Goal: Task Accomplishment & Management: Manage account settings

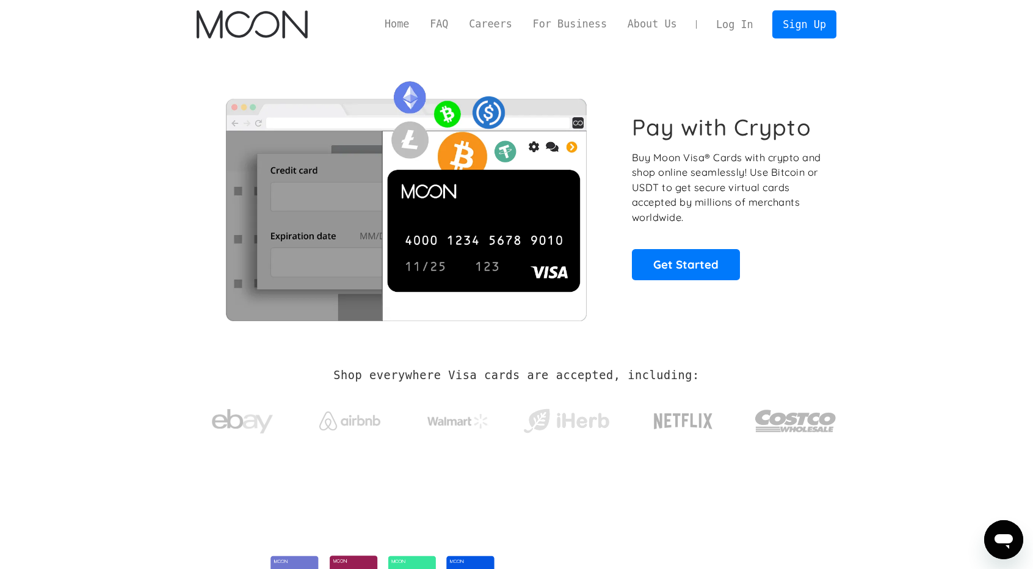
click at [744, 24] on link "Log In" at bounding box center [734, 24] width 57 height 27
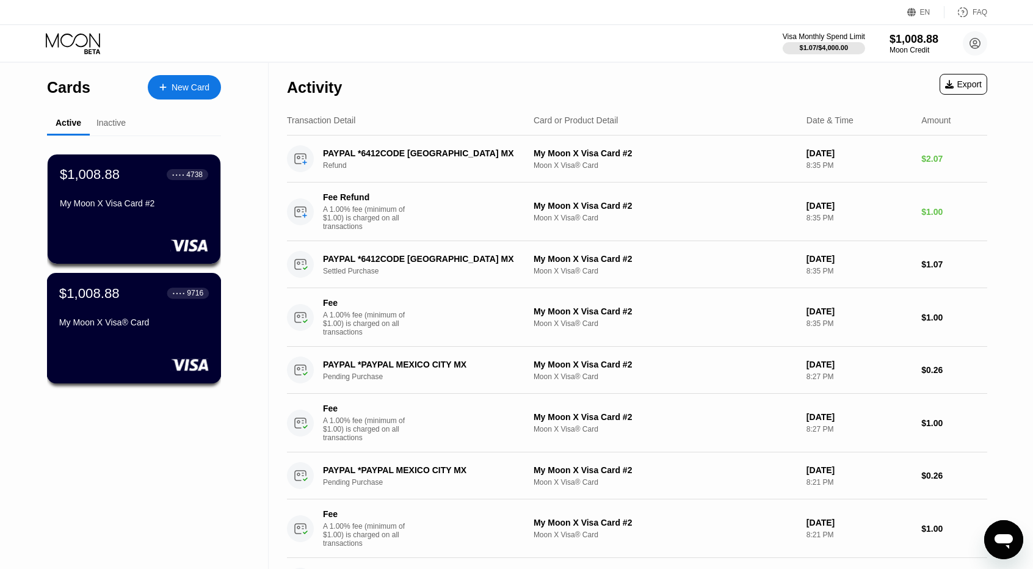
click at [140, 314] on div "$1,008.88 ● ● ● ● 9716 My Moon X Visa® Card" at bounding box center [134, 308] width 150 height 47
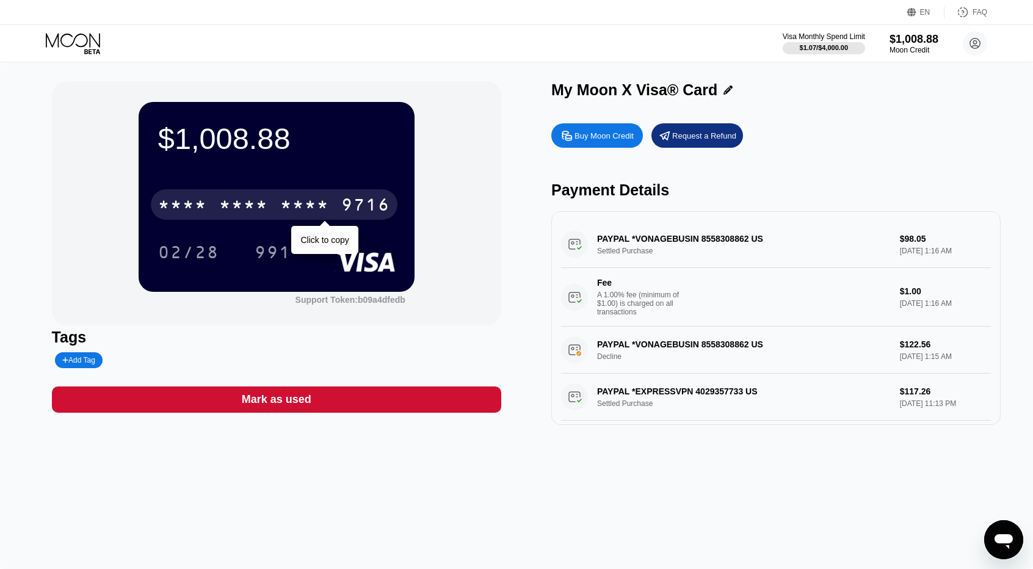
click at [277, 205] on div "* * * * * * * * * * * * 9716" at bounding box center [274, 204] width 247 height 31
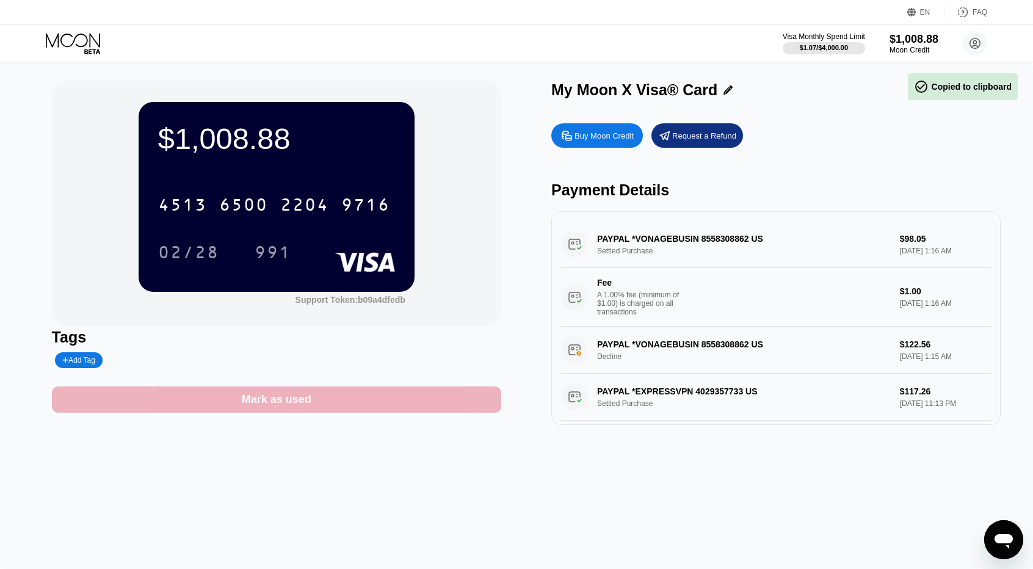
click at [287, 405] on div "Mark as used" at bounding box center [277, 400] width 70 height 14
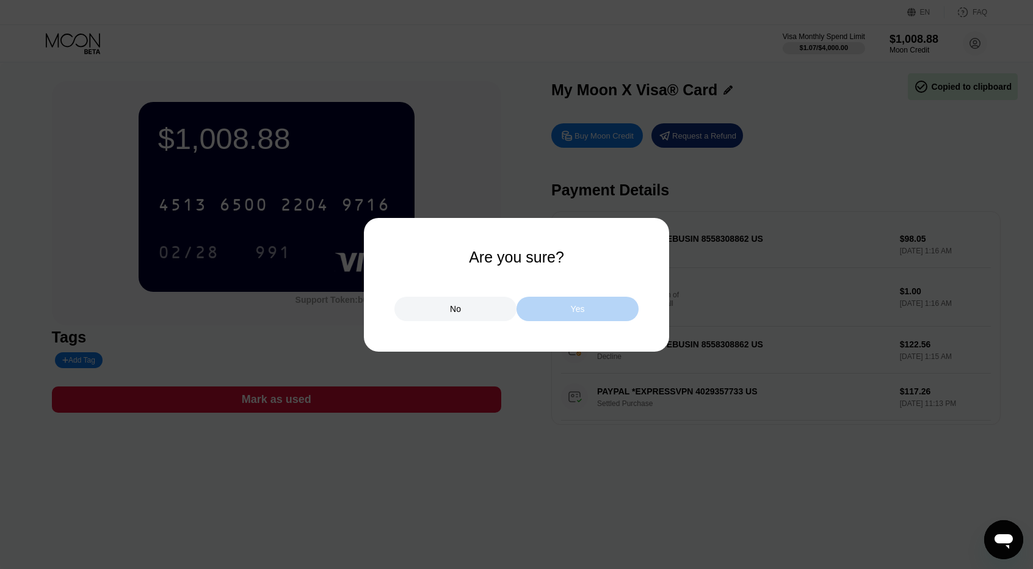
click at [573, 313] on div "Yes" at bounding box center [578, 308] width 14 height 11
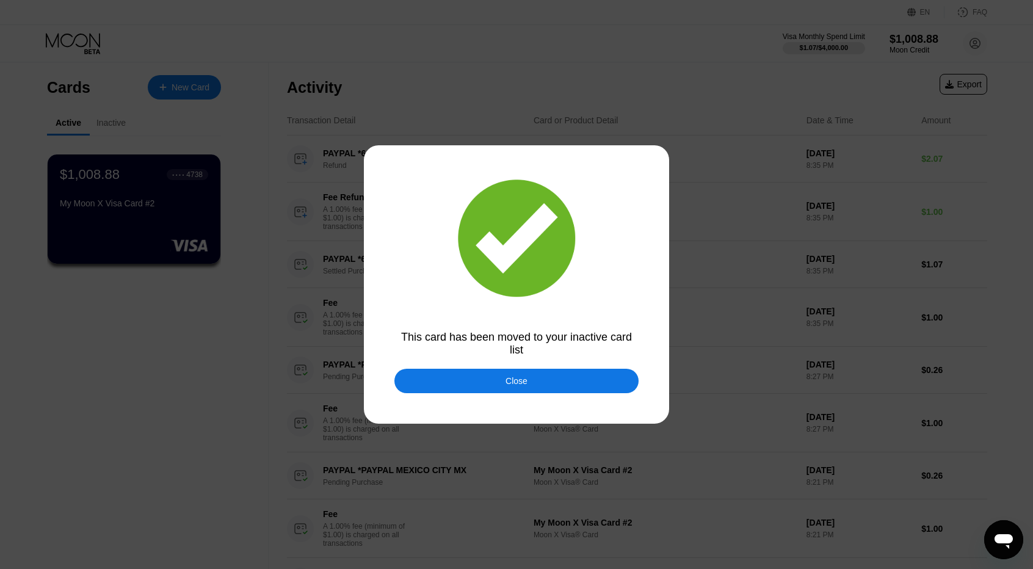
click at [509, 380] on div "Close" at bounding box center [517, 381] width 22 height 10
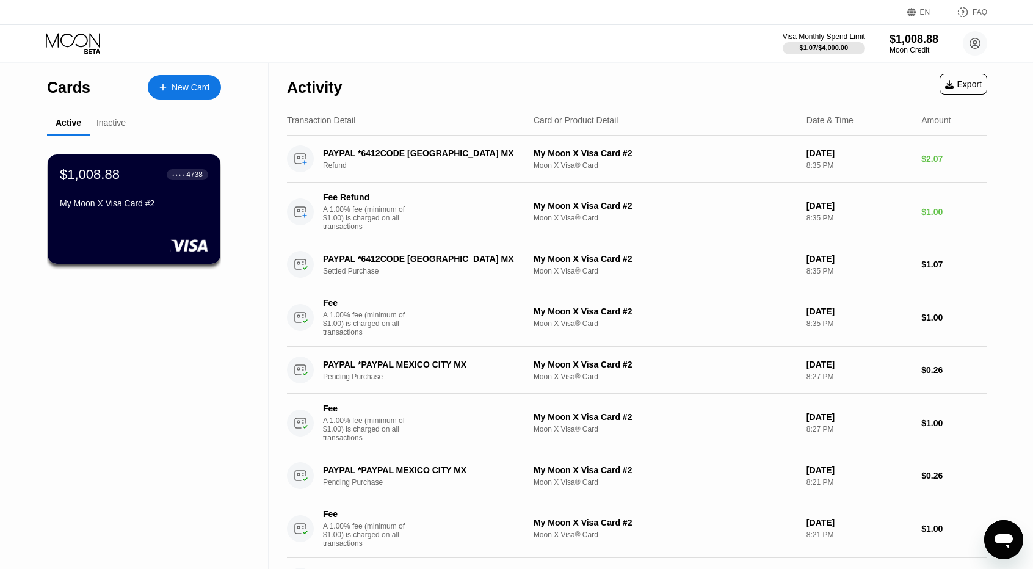
click at [117, 126] on div "Inactive" at bounding box center [110, 123] width 29 height 10
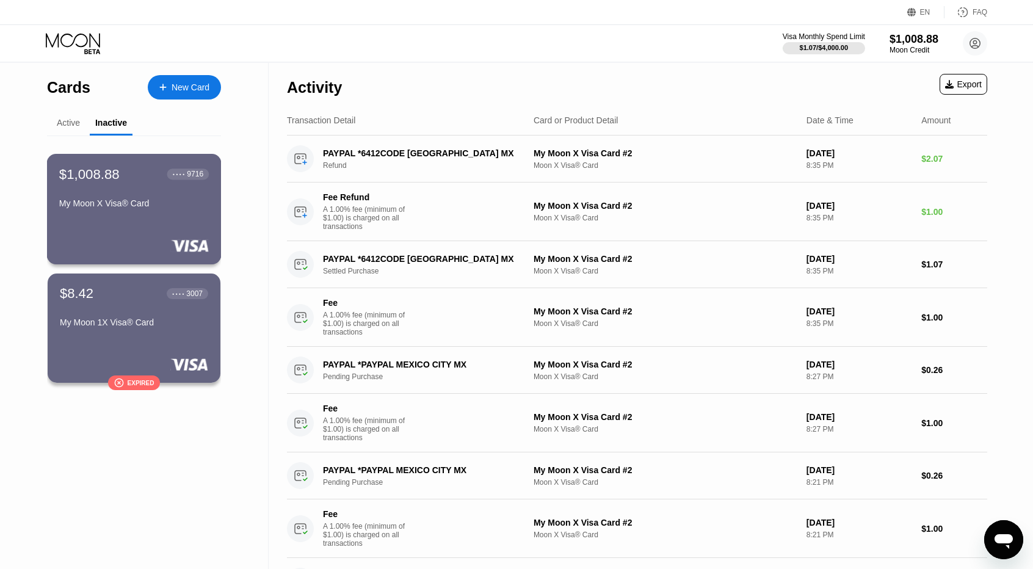
click at [139, 208] on div "My Moon X Visa® Card" at bounding box center [134, 203] width 150 height 10
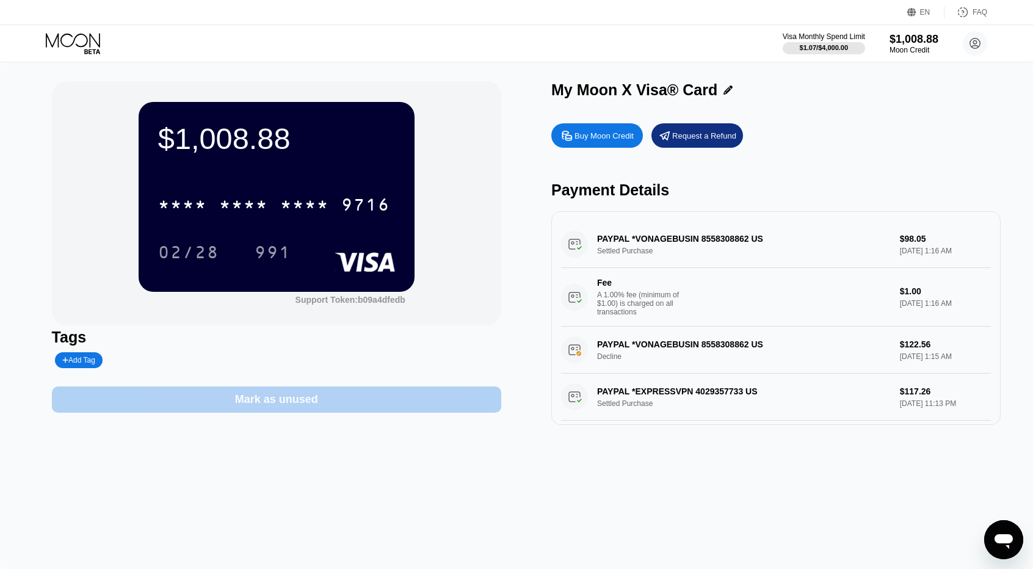
click at [284, 407] on div "Mark as unused" at bounding box center [276, 400] width 83 height 14
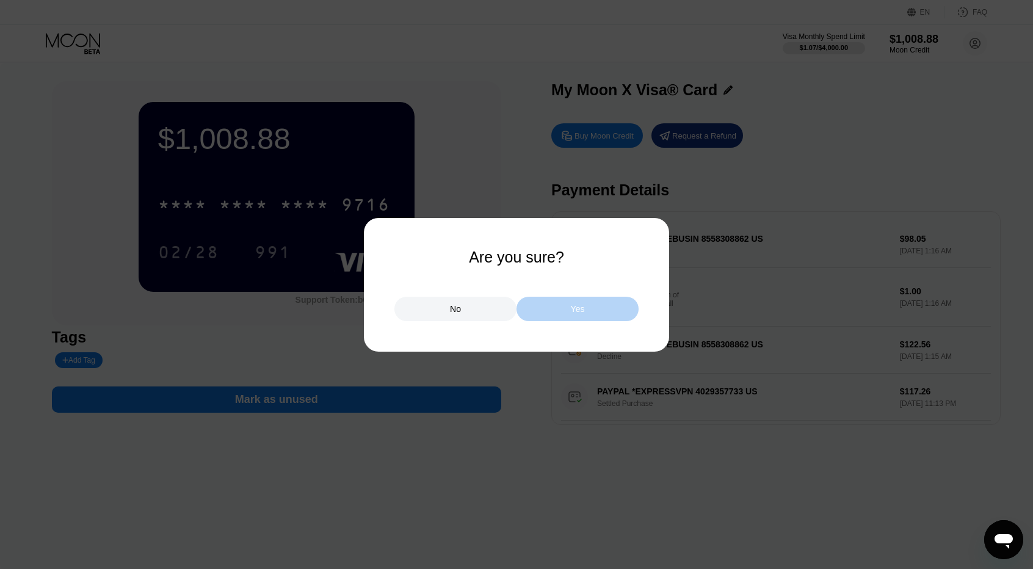
click at [595, 307] on div "Yes" at bounding box center [578, 309] width 122 height 24
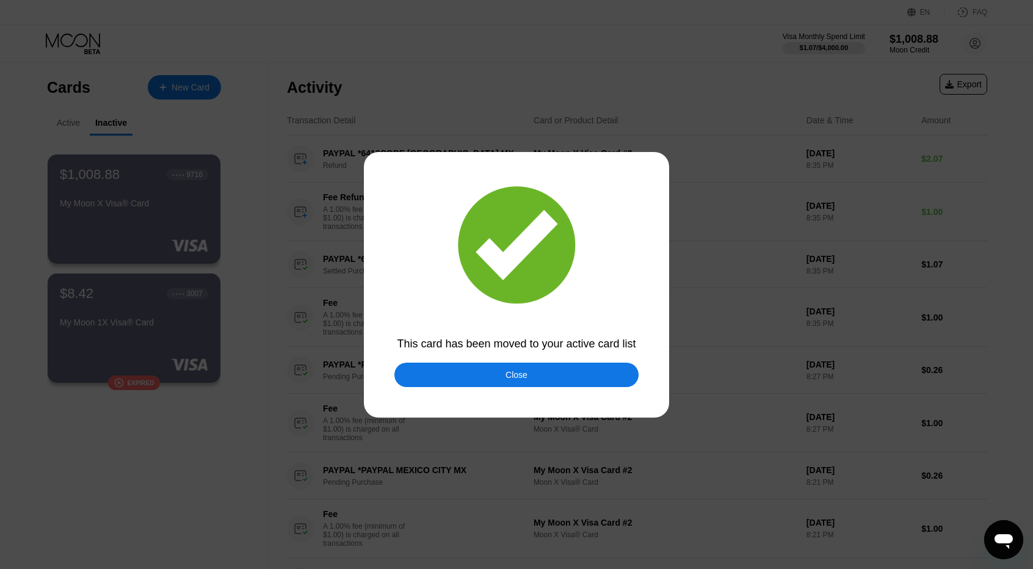
click at [541, 378] on div "Close" at bounding box center [516, 375] width 244 height 24
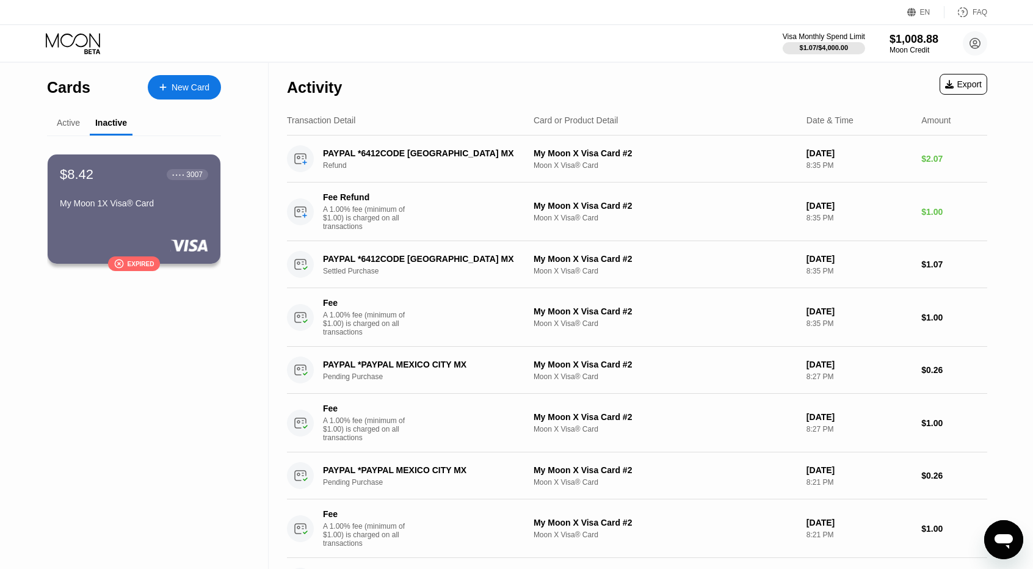
click at [65, 126] on div "Active" at bounding box center [68, 123] width 23 height 10
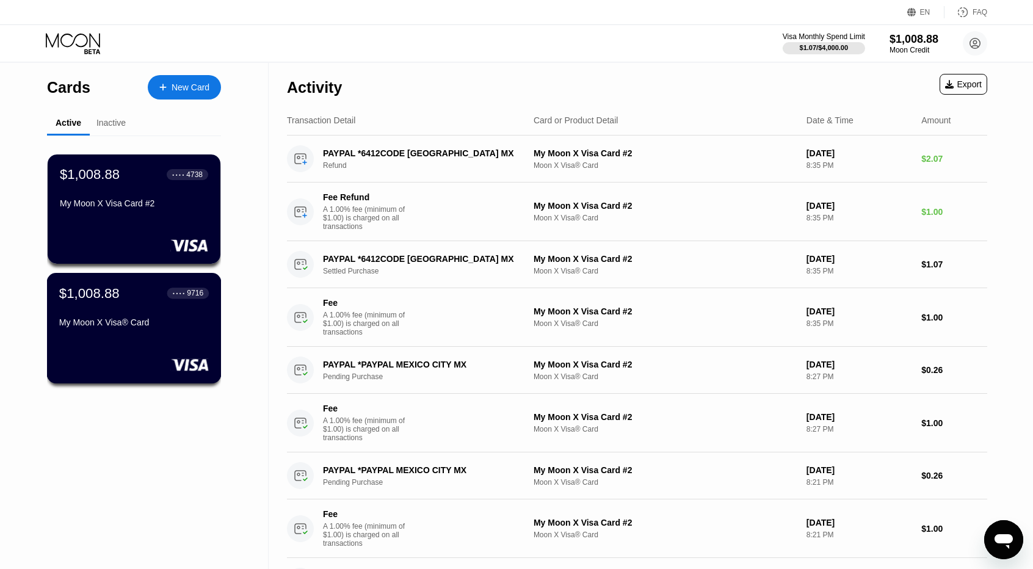
click at [137, 325] on div "My Moon X Visa® Card" at bounding box center [134, 323] width 150 height 10
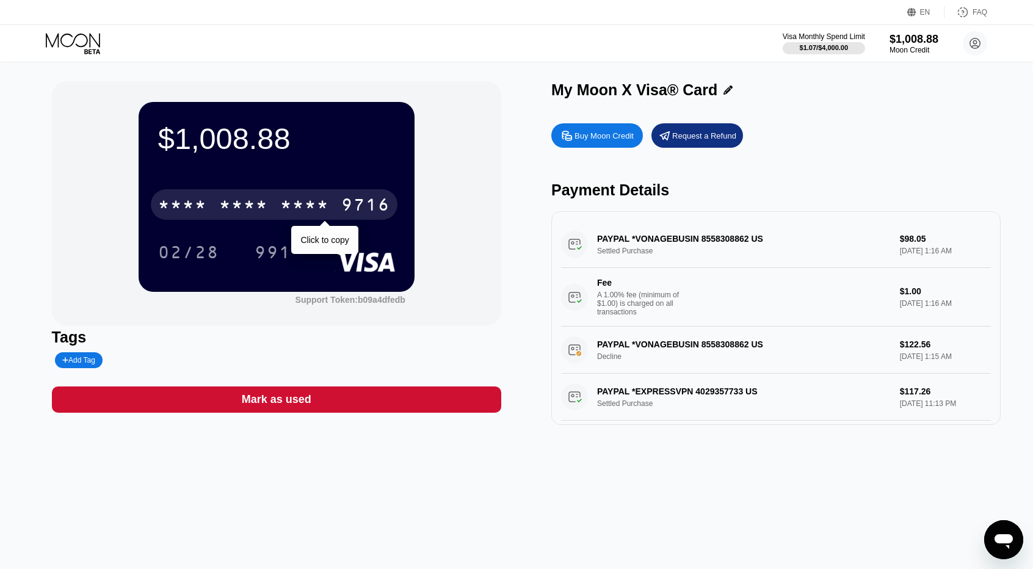
click at [307, 203] on div "* * * *" at bounding box center [304, 207] width 49 height 20
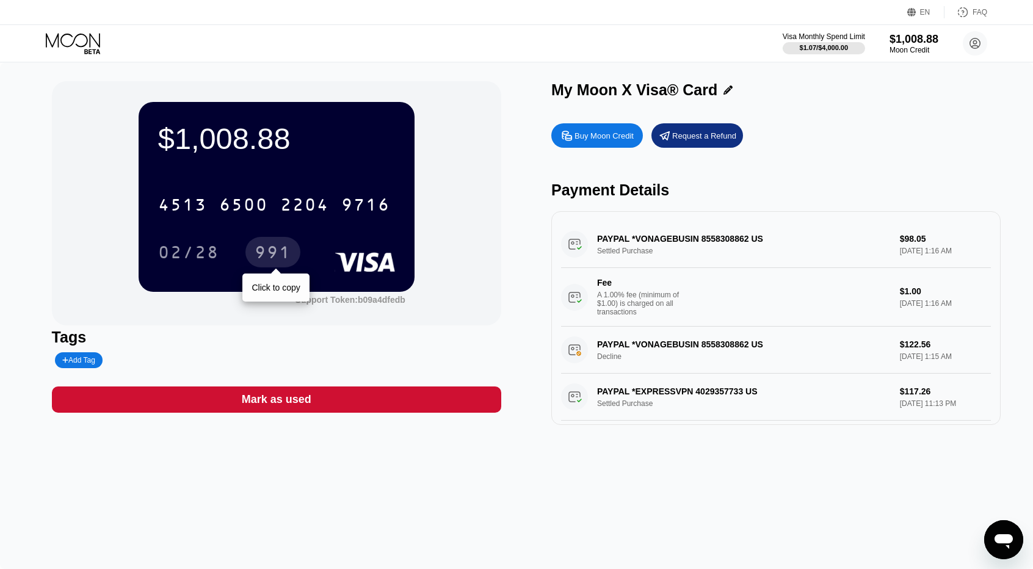
click at [275, 257] on div "991" at bounding box center [273, 254] width 37 height 20
